Goal: Find specific page/section: Find specific page/section

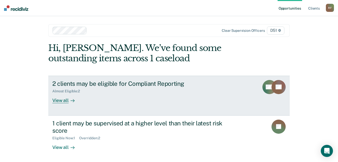
click at [65, 100] on div "View all" at bounding box center [66, 98] width 28 height 10
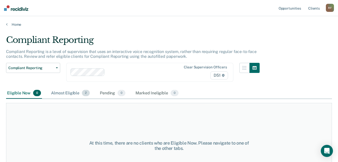
click at [66, 93] on div "Almost Eligible 2" at bounding box center [70, 93] width 41 height 11
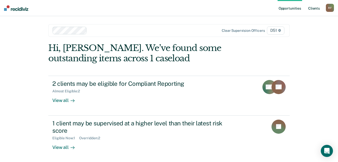
click at [317, 8] on link "Client s" at bounding box center [314, 8] width 14 height 16
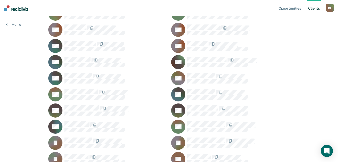
scroll to position [241, 0]
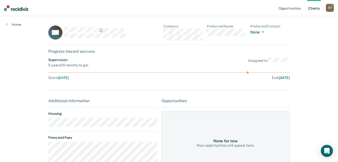
click at [164, 32] on div "DH Contacts Preferred Name Preferred Contact None Call Text Email None" at bounding box center [168, 34] width 241 height 21
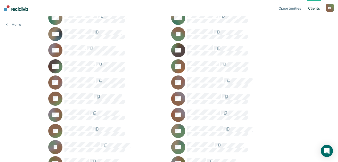
scroll to position [544, 0]
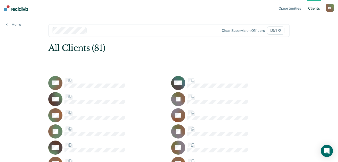
scroll to position [544, 0]
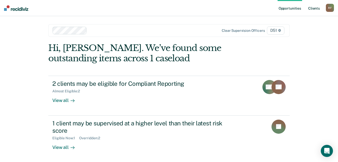
click at [316, 9] on link "Client s" at bounding box center [314, 8] width 14 height 16
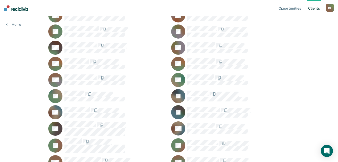
scroll to position [101, 0]
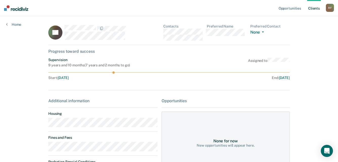
click at [44, 125] on main "AF Contacts Preferred Name Preferred Contact None Call Text Email None Progress…" at bounding box center [168, 119] width 253 height 206
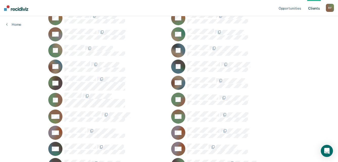
scroll to position [152, 0]
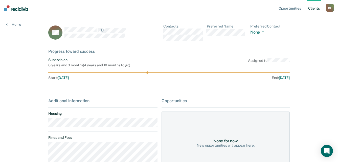
click at [43, 126] on main "BH Contacts Preferred Name Preferred Contact None Call Text Email None Progress…" at bounding box center [168, 151] width 253 height 270
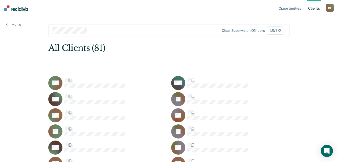
scroll to position [152, 0]
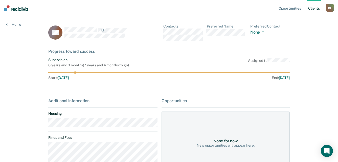
click at [43, 126] on main "AH Contacts Preferred Name Preferred Contact None Call Text Email None Progress…" at bounding box center [168, 122] width 253 height 213
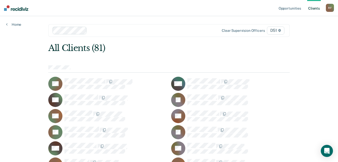
click at [330, 9] on div "R F" at bounding box center [330, 8] width 8 height 8
click at [302, 34] on link "Log Out" at bounding box center [309, 33] width 41 height 4
